Goal: Task Accomplishment & Management: Manage account settings

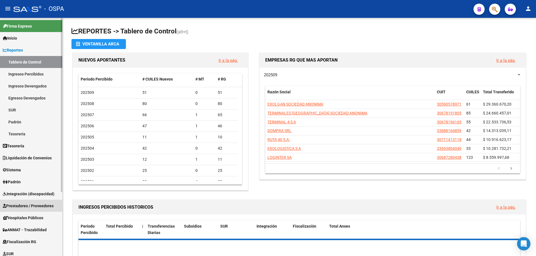
click at [10, 210] on link "Prestadores / Proveedores" at bounding box center [31, 206] width 62 height 12
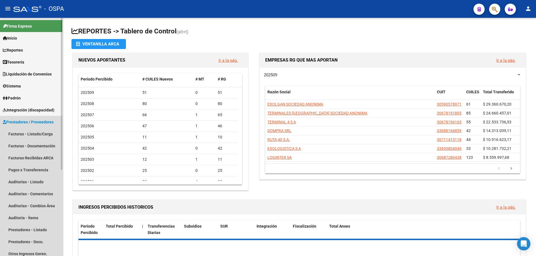
click at [34, 121] on span "Prestadores / Proveedores" at bounding box center [28, 122] width 51 height 6
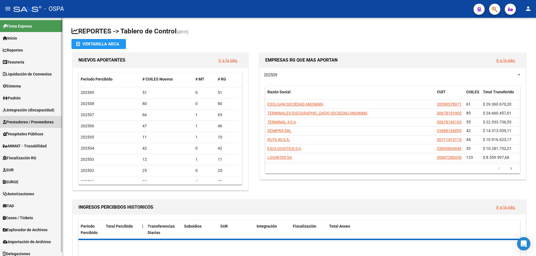
click at [34, 121] on span "Prestadores / Proveedores" at bounding box center [28, 122] width 51 height 6
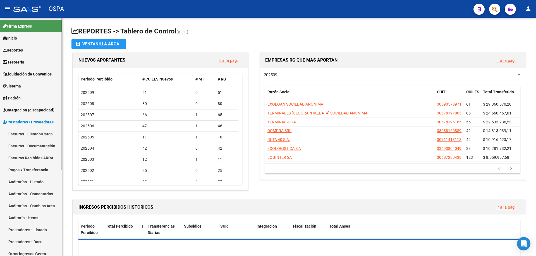
click at [35, 134] on link "Facturas - Listado/Carga" at bounding box center [31, 134] width 62 height 12
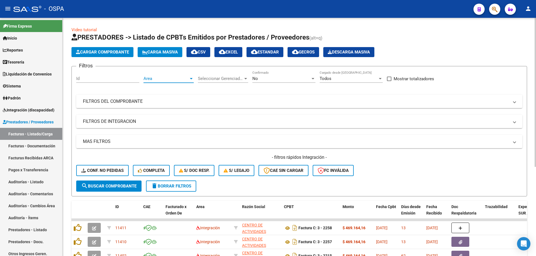
click at [158, 77] on span "Area" at bounding box center [165, 78] width 45 height 5
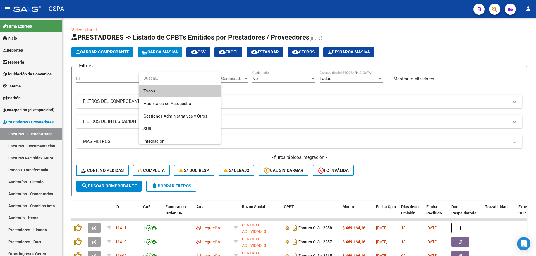
click at [158, 90] on span "Todos" at bounding box center [179, 91] width 73 height 13
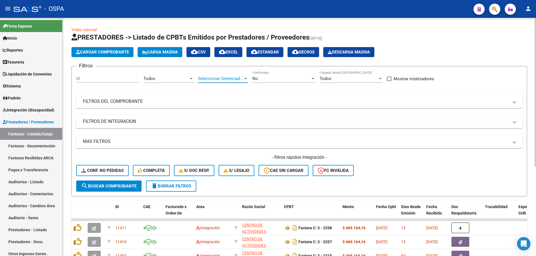
click at [209, 76] on span "Seleccionar Gerenciador" at bounding box center [220, 78] width 45 height 5
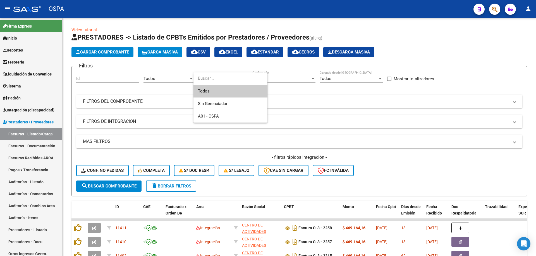
click at [211, 93] on span "Todos" at bounding box center [230, 91] width 65 height 13
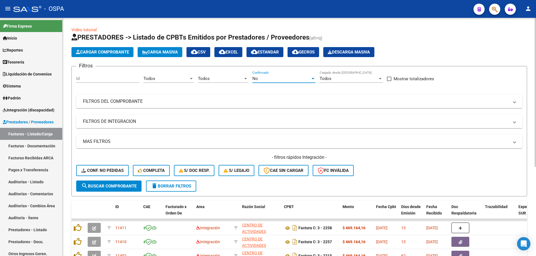
click at [285, 76] on div "No" at bounding box center [281, 78] width 58 height 5
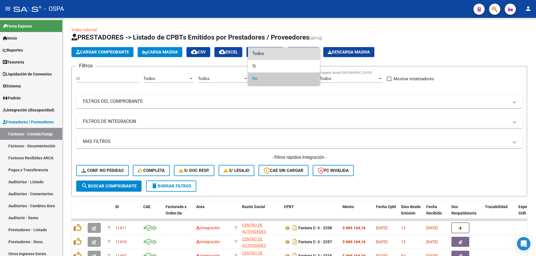
click at [282, 51] on span "Todos" at bounding box center [283, 53] width 63 height 13
